Goal: Task Accomplishment & Management: Use online tool/utility

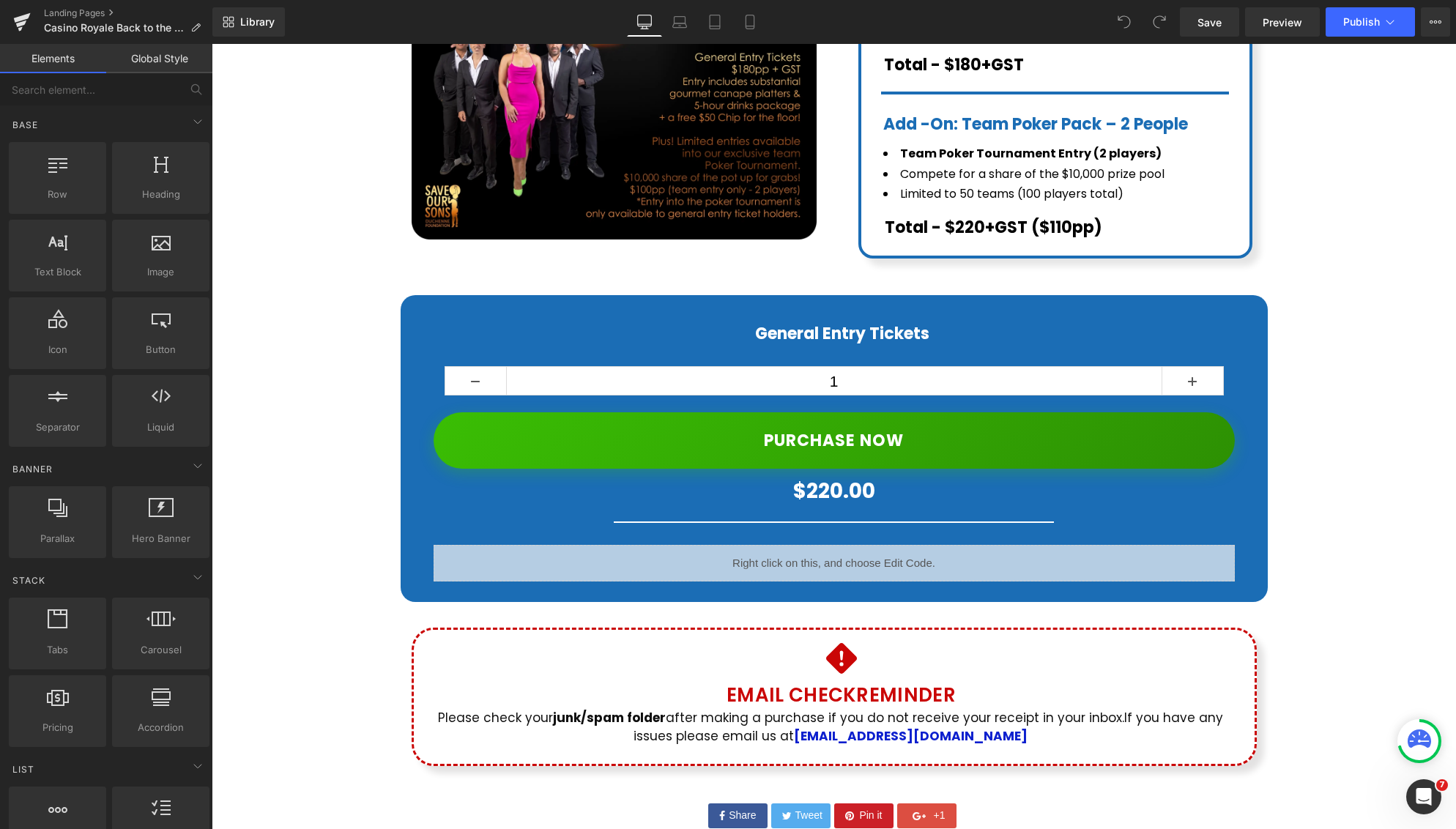
scroll to position [564, 0]
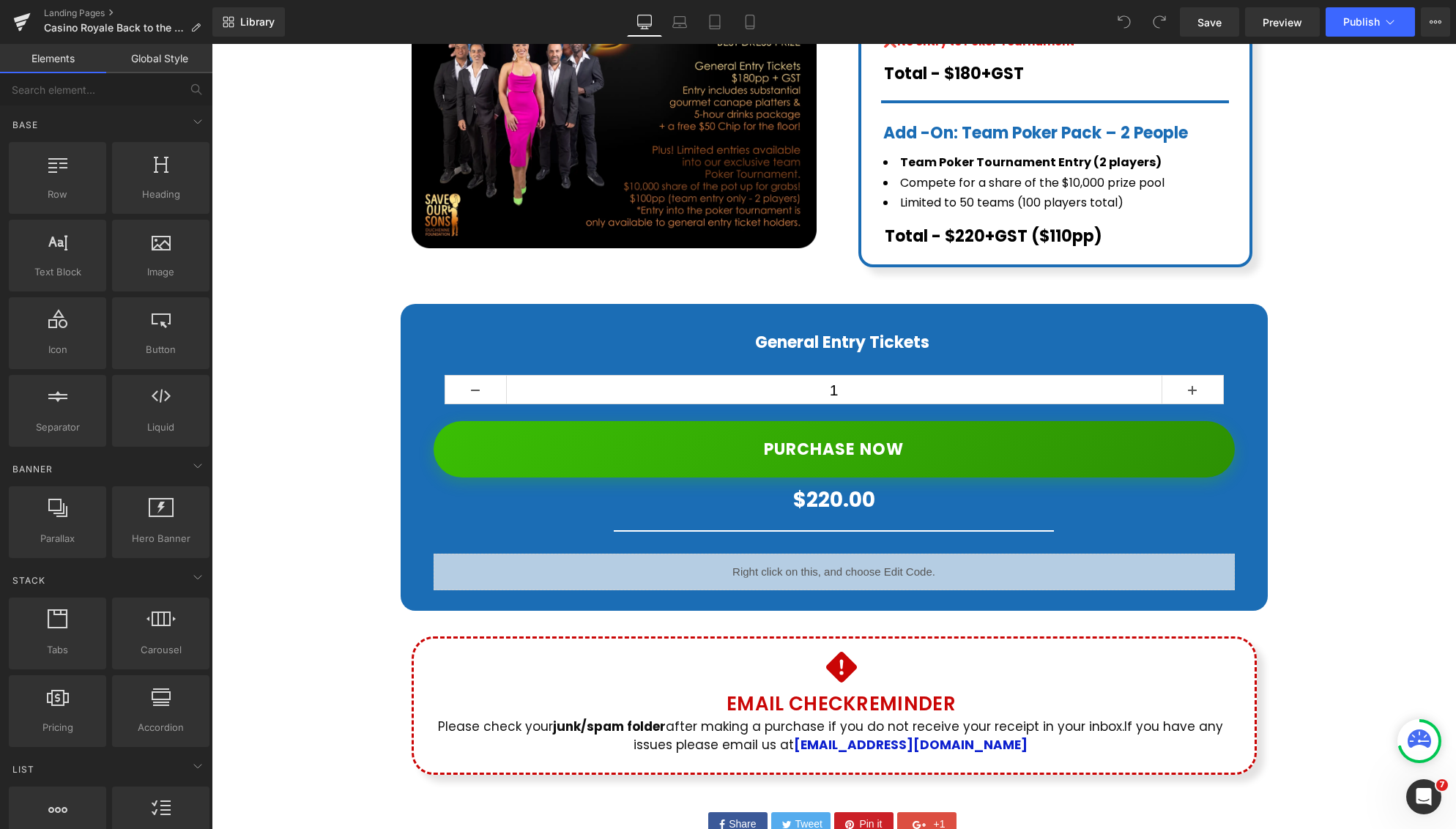
drag, startPoint x: 212, startPoint y: 44, endPoint x: 822, endPoint y: 482, distance: 751.0
click at [822, 485] on div "$0 $220.00 (P) Price" at bounding box center [834, 500] width 802 height 31
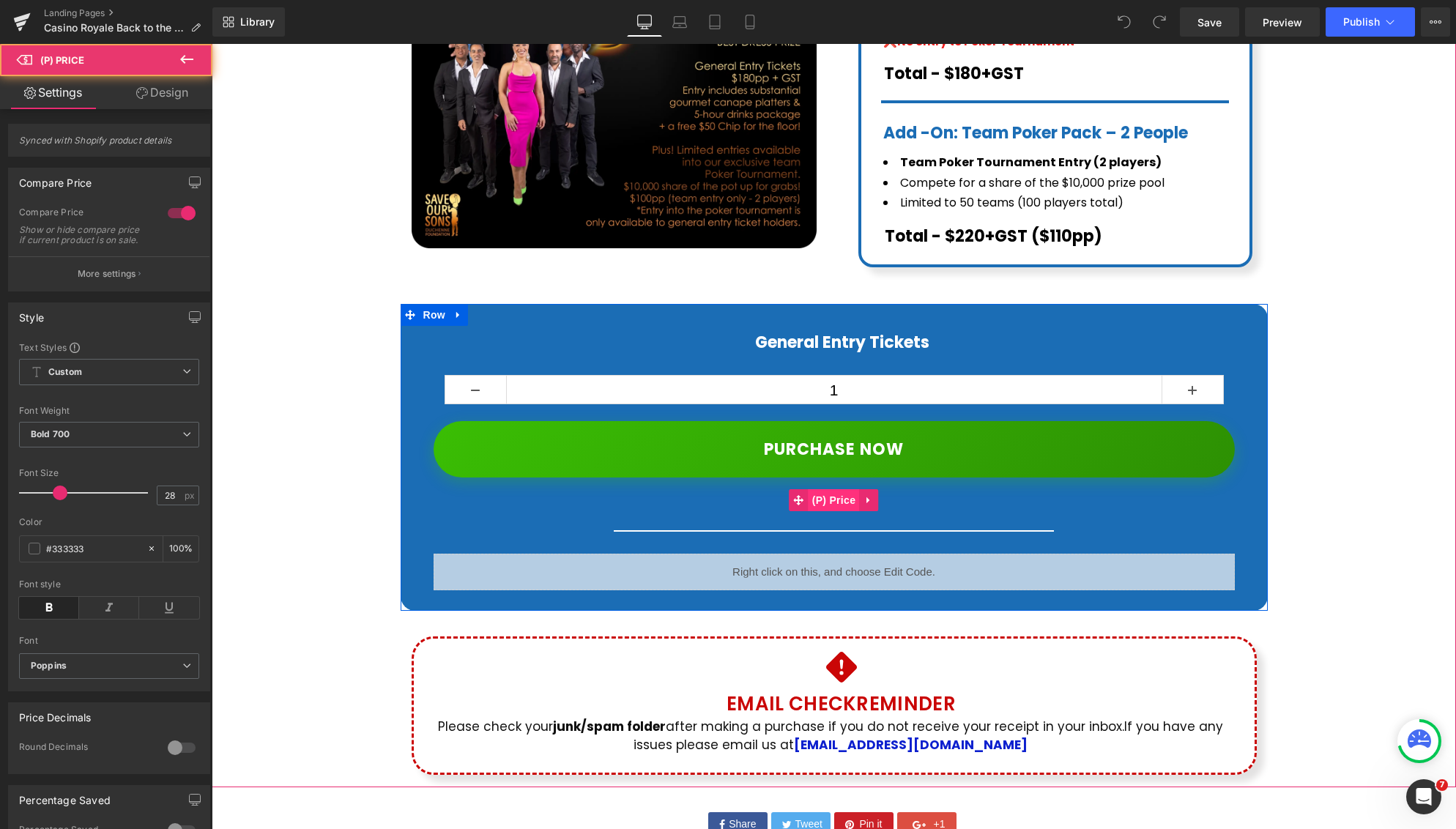
click at [826, 489] on span "(P) Price" at bounding box center [833, 500] width 51 height 22
click at [1189, 386] on icon at bounding box center [1192, 390] width 9 height 9
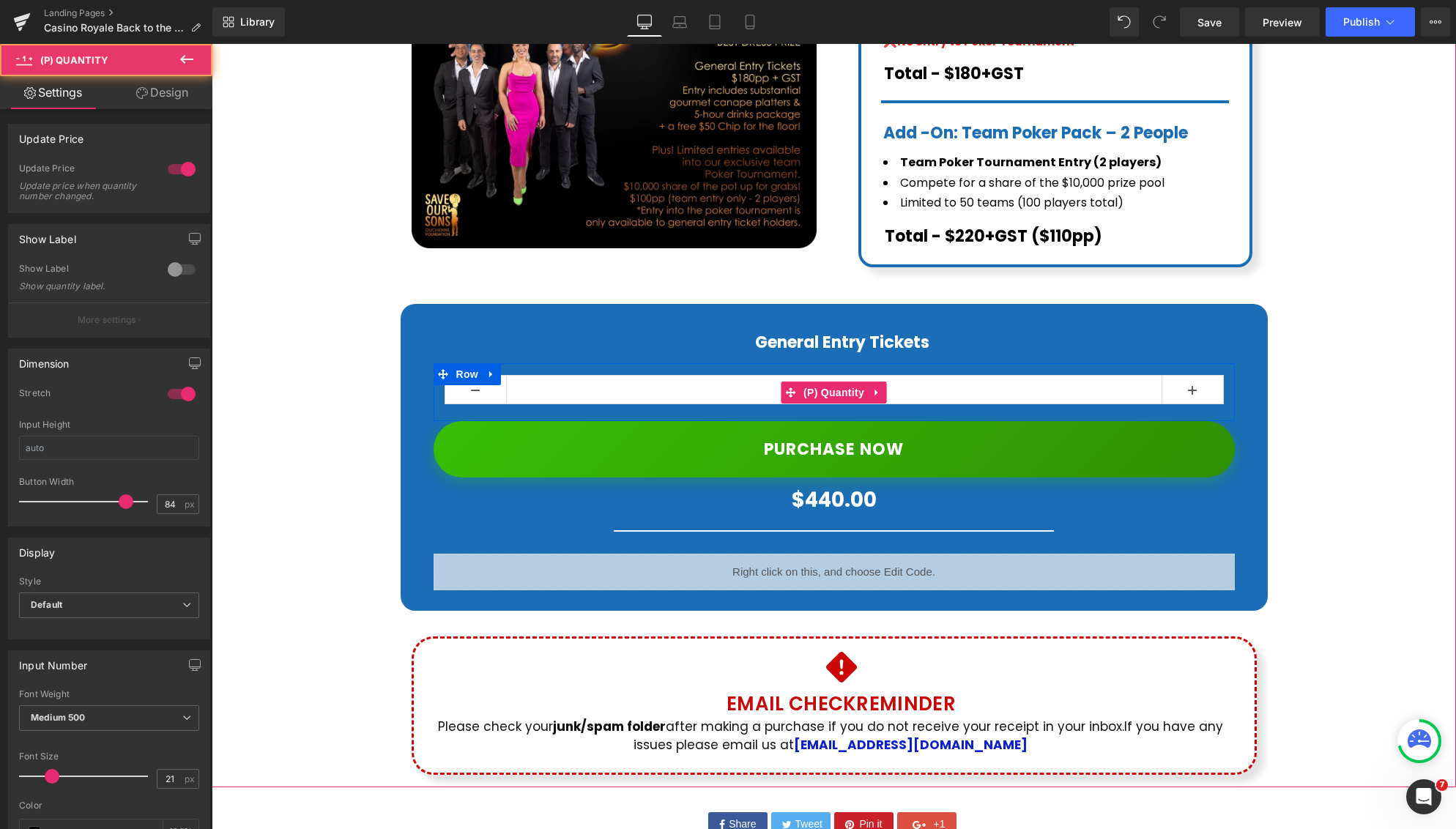
click at [484, 376] on link at bounding box center [476, 390] width 61 height 28
type input "1"
click at [484, 376] on link at bounding box center [476, 390] width 61 height 28
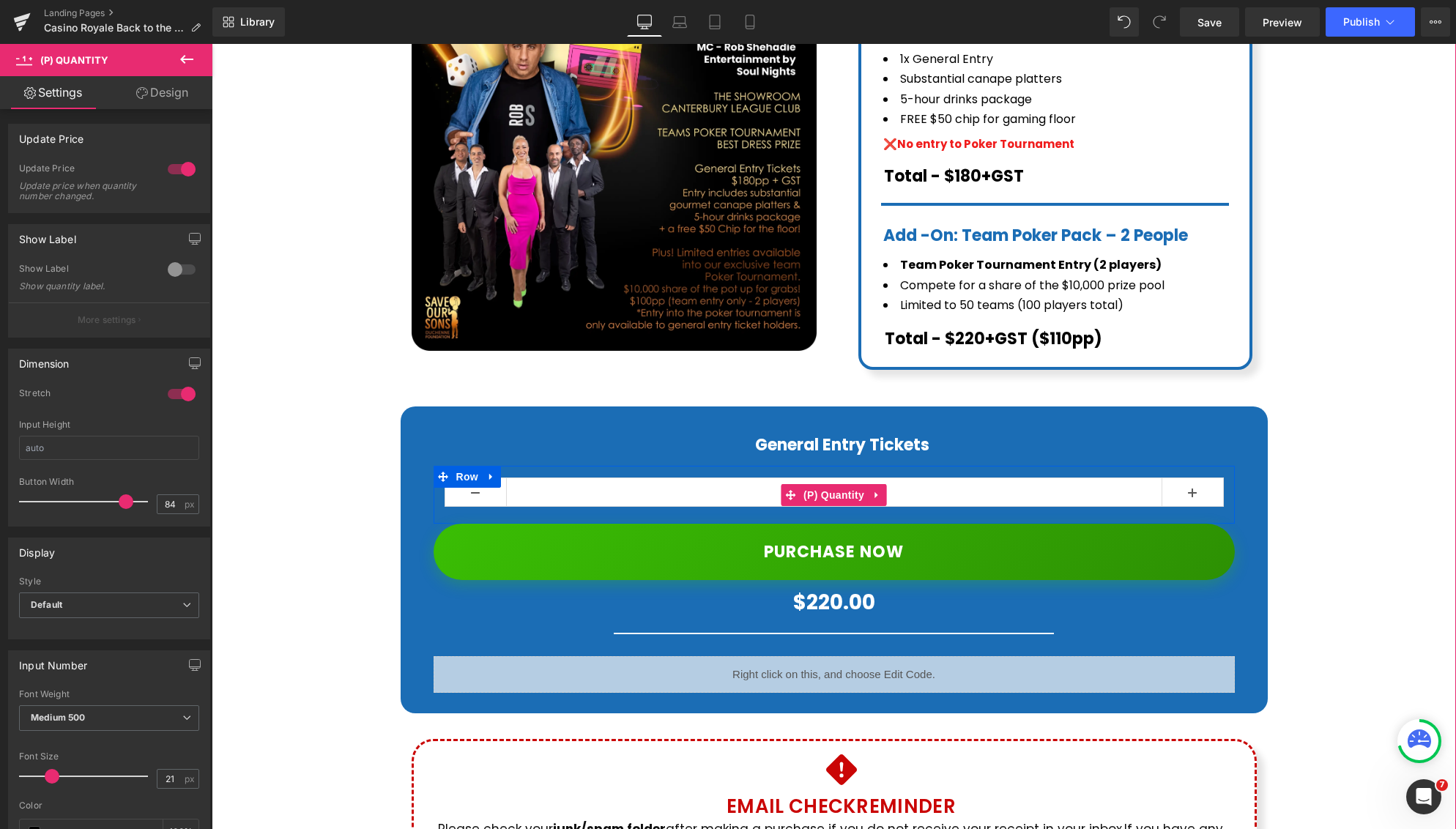
scroll to position [446, 0]
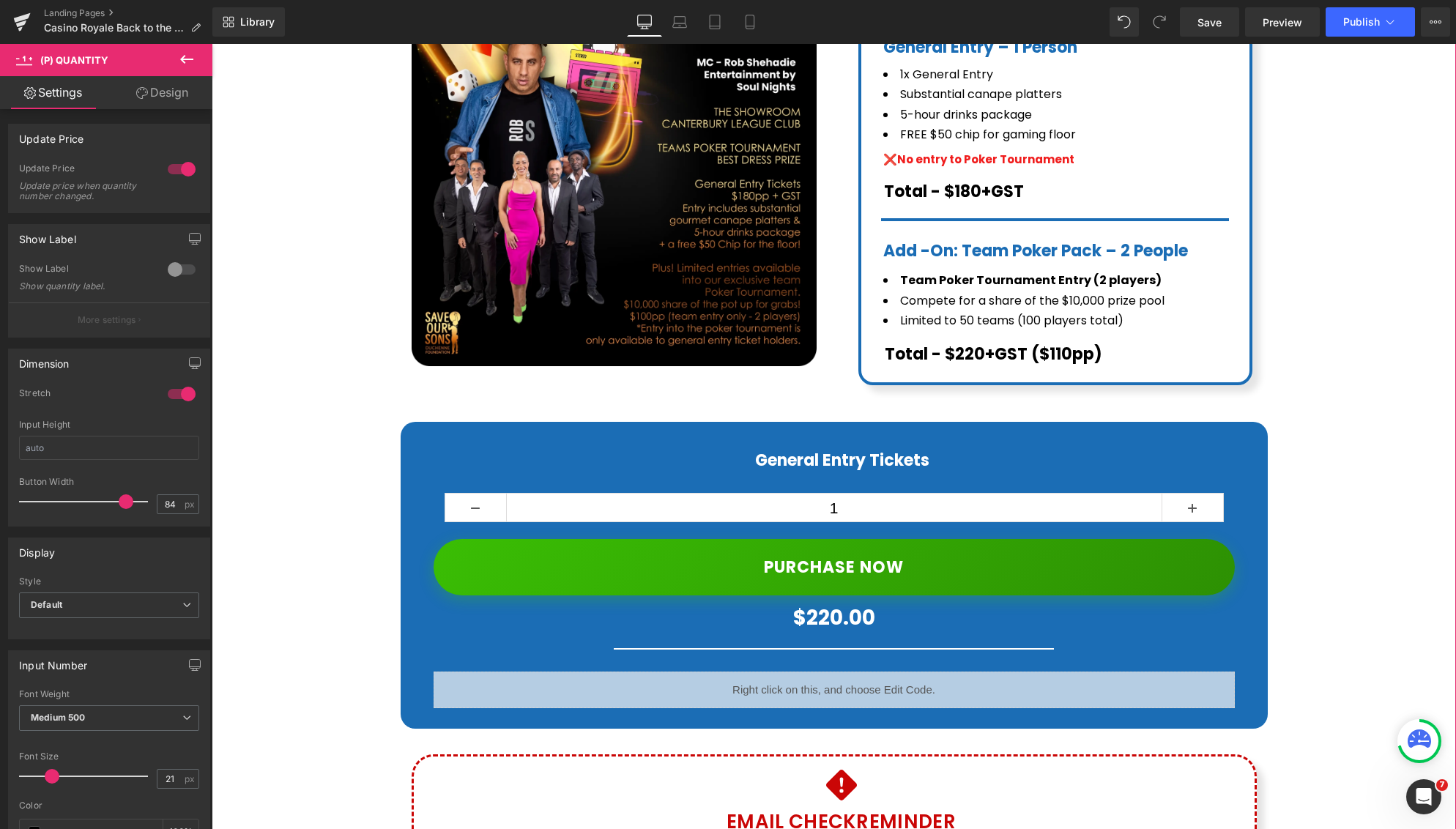
click at [1380, 20] on button "Publish" at bounding box center [1370, 22] width 90 height 30
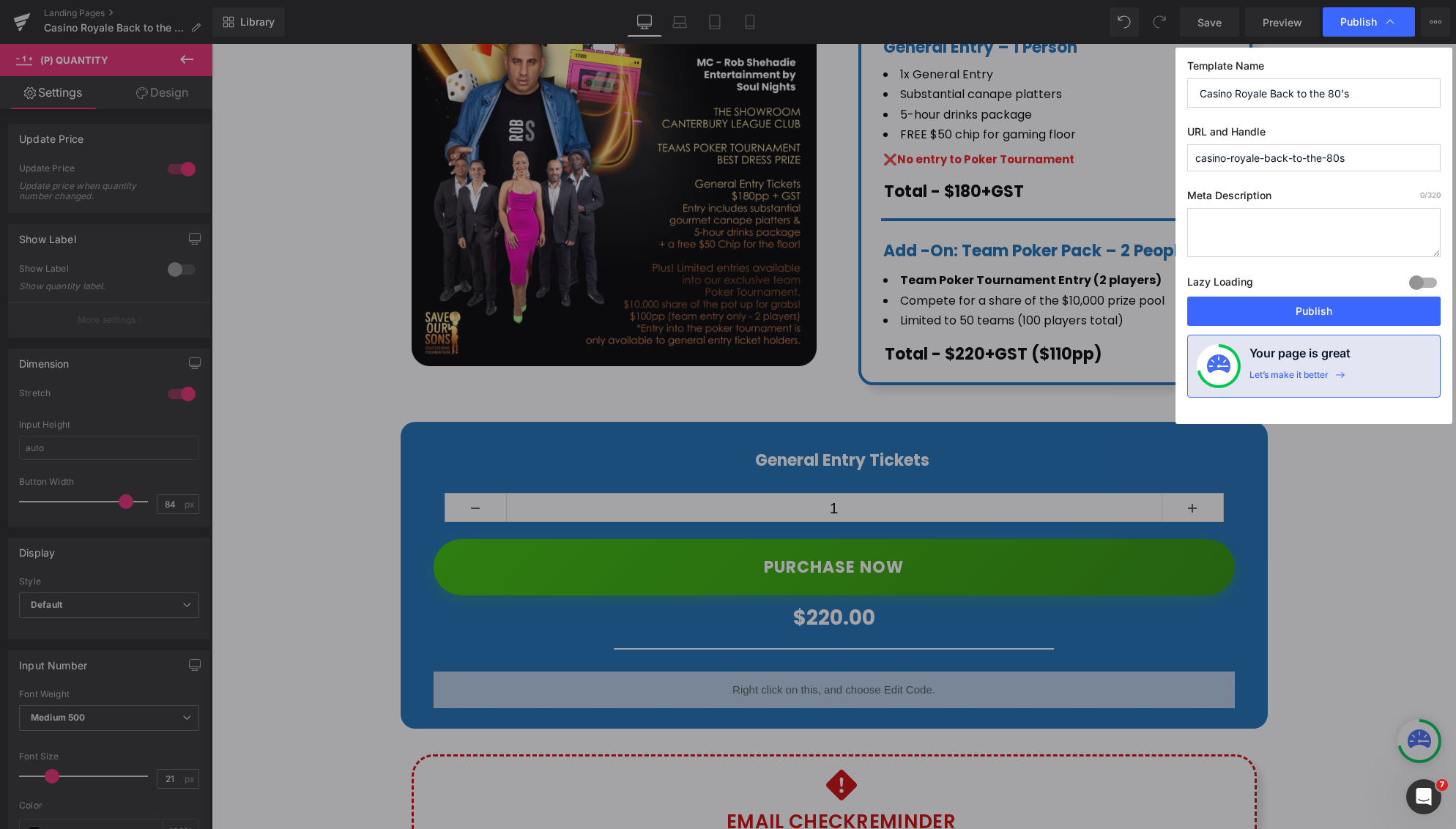
click at [1298, 303] on button "Publish" at bounding box center [1314, 312] width 253 height 30
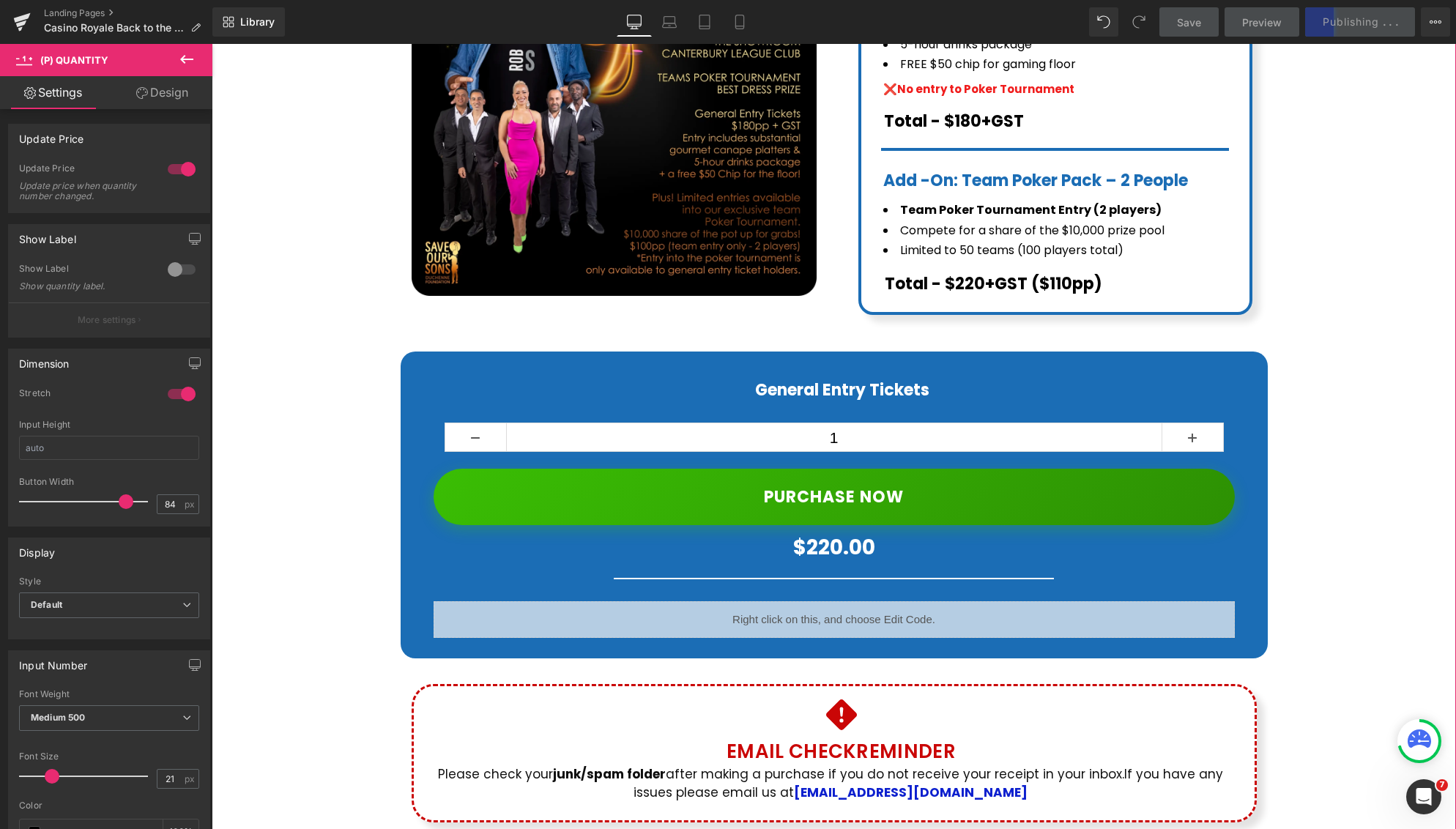
scroll to position [508, 0]
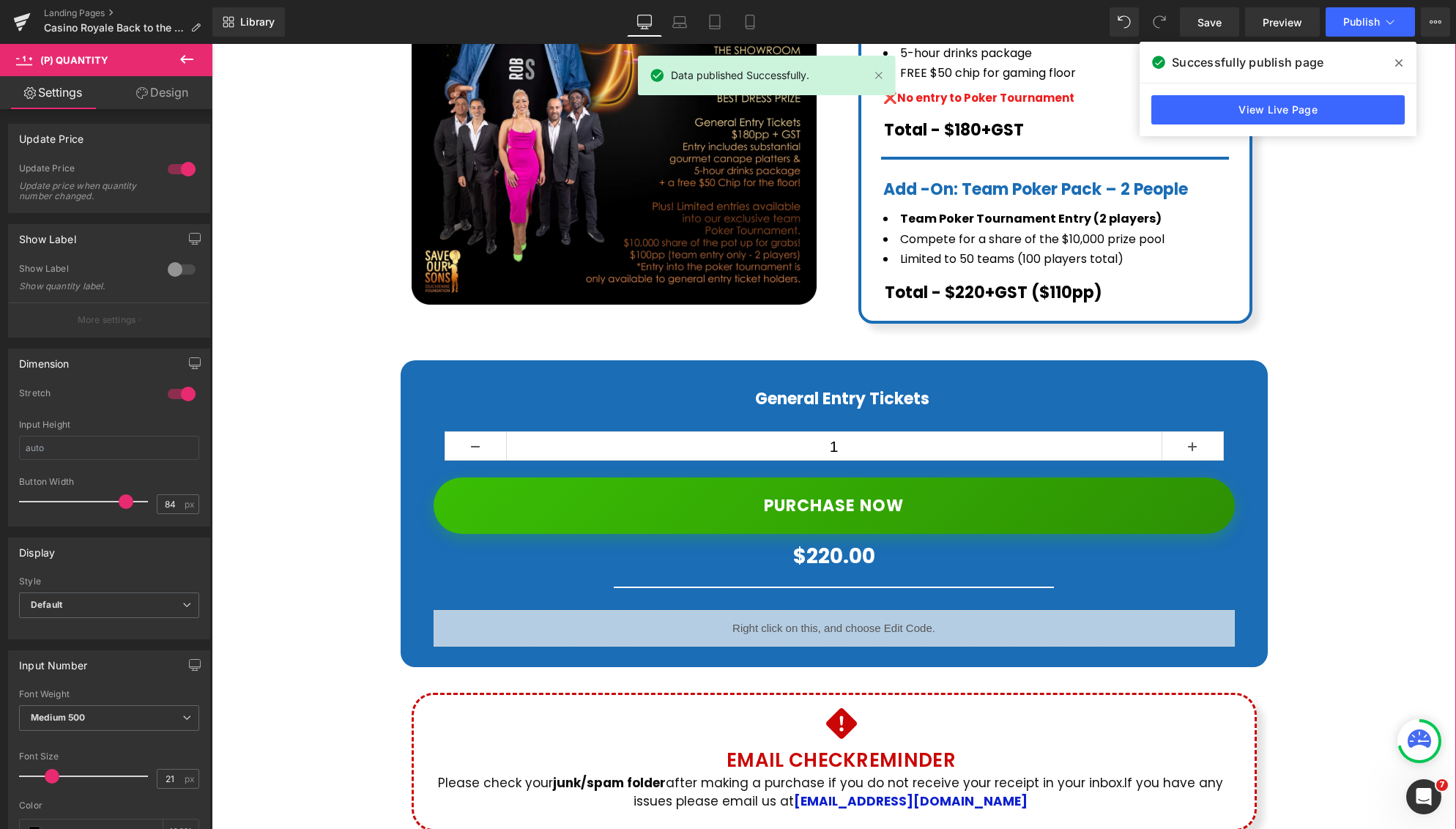
click at [1309, 110] on link "View Live Page" at bounding box center [1278, 110] width 253 height 30
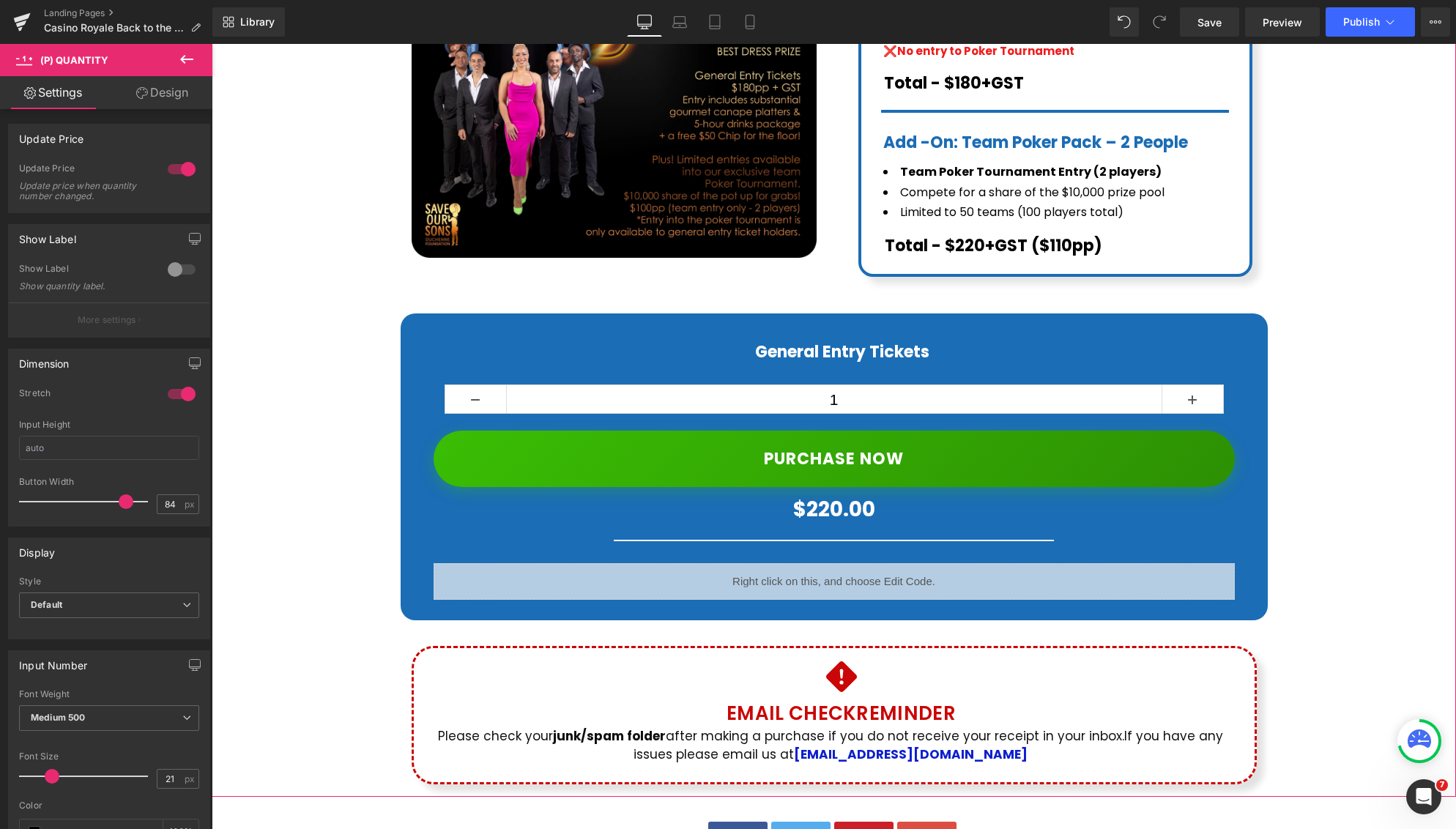
scroll to position [540, 0]
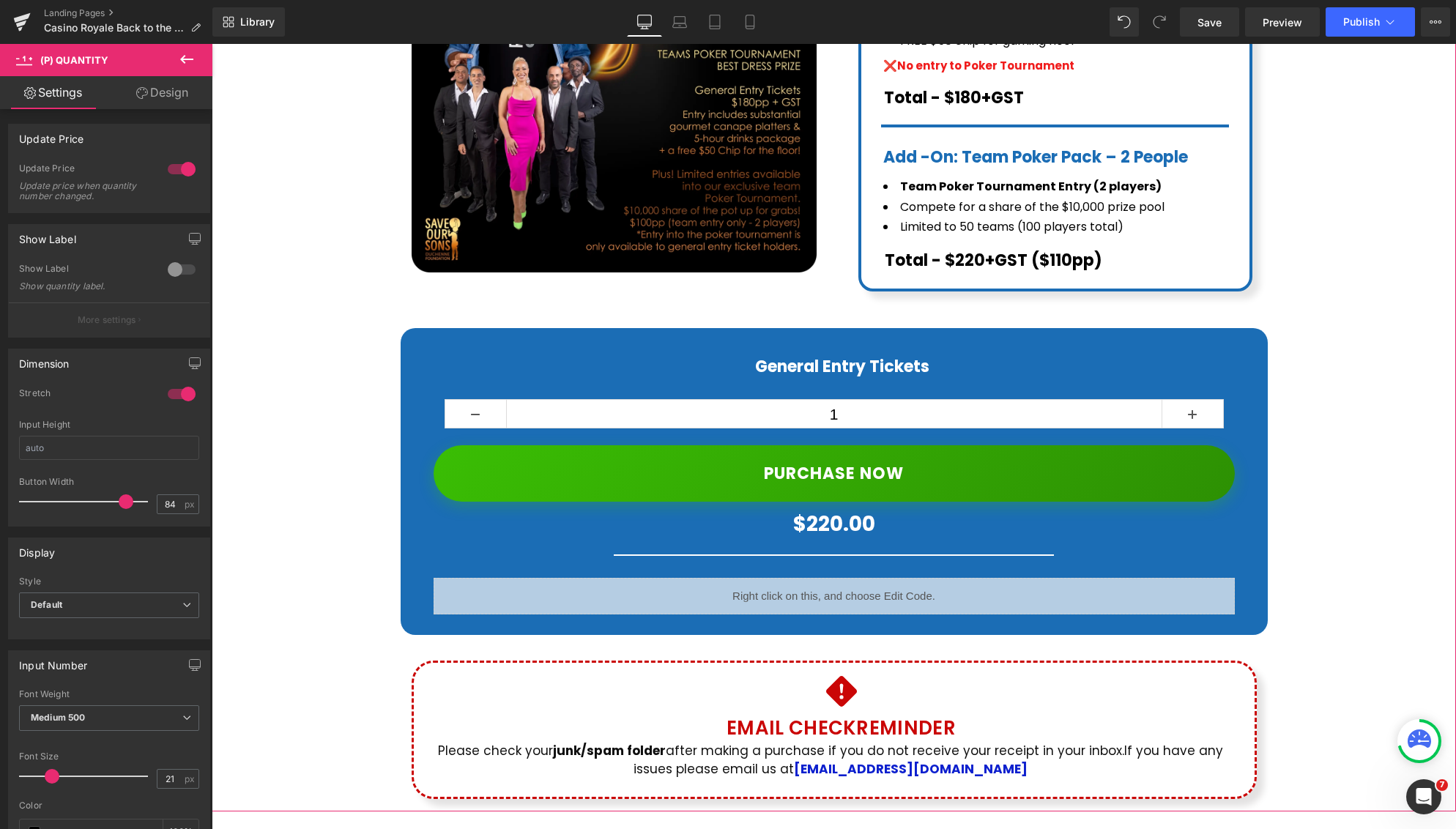
click at [858, 358] on div "General Entry Tickets Heading" at bounding box center [834, 372] width 802 height 30
